Goal: Navigation & Orientation: Find specific page/section

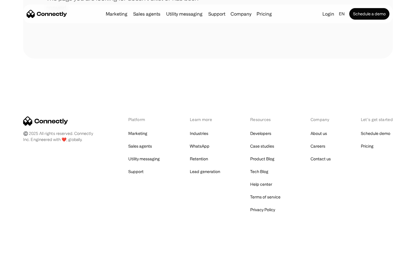
scroll to position [105, 0]
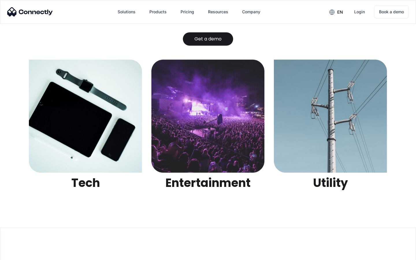
scroll to position [1821, 0]
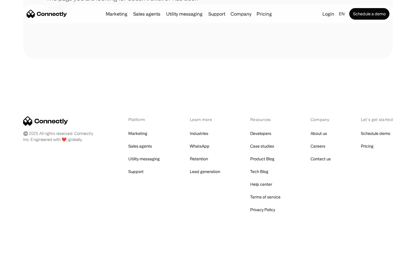
scroll to position [105, 0]
